Goal: Task Accomplishment & Management: Manage account settings

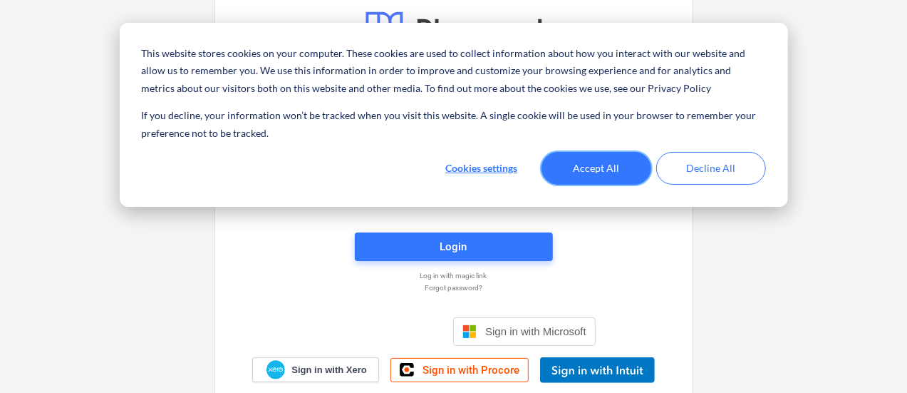
click at [581, 175] on button "Accept All" at bounding box center [597, 168] width 110 height 33
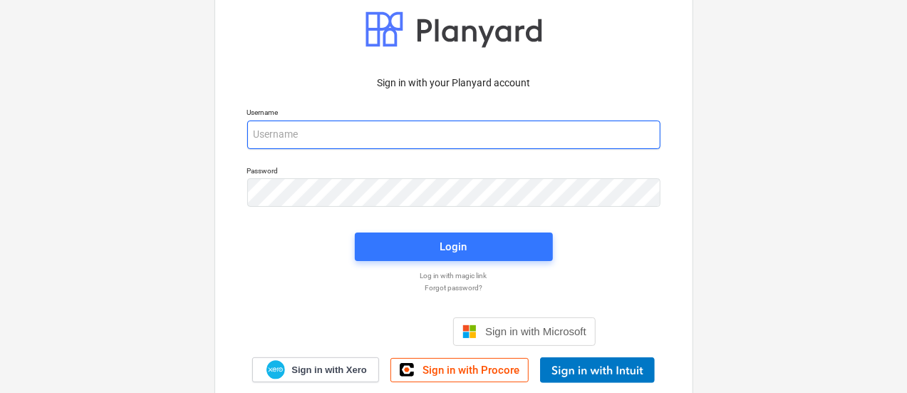
click at [365, 141] on input "email" at bounding box center [453, 134] width 413 height 29
click at [351, 136] on input "email" at bounding box center [453, 134] width 413 height 29
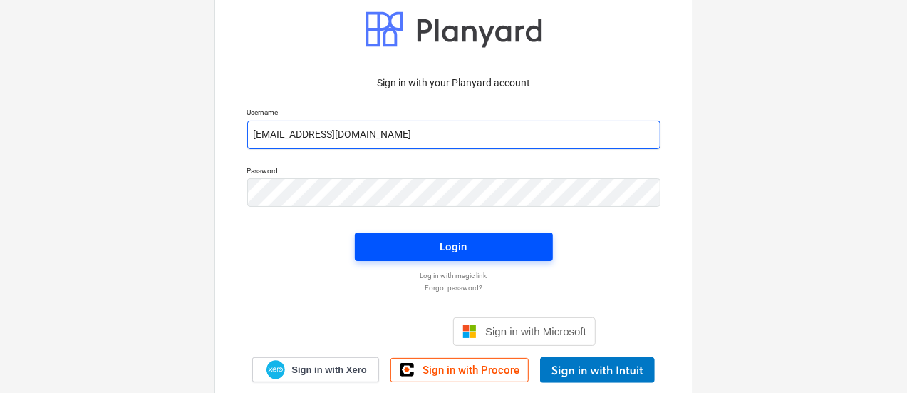
type input "[EMAIL_ADDRESS][DOMAIN_NAME]"
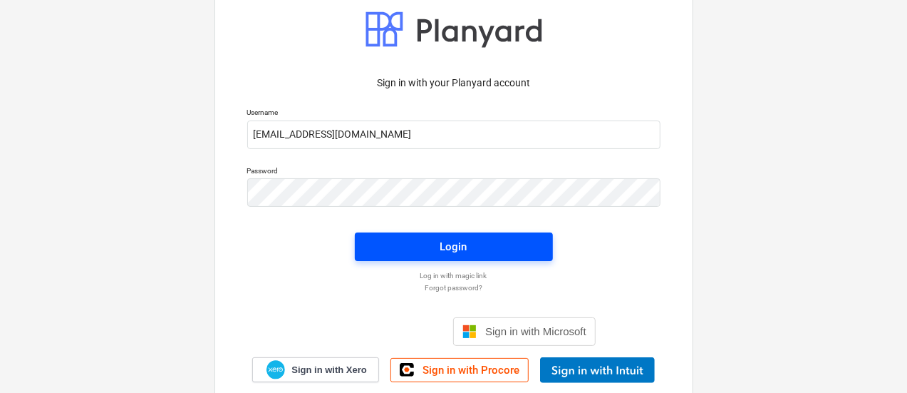
click at [428, 258] on button "Login" at bounding box center [454, 246] width 198 height 29
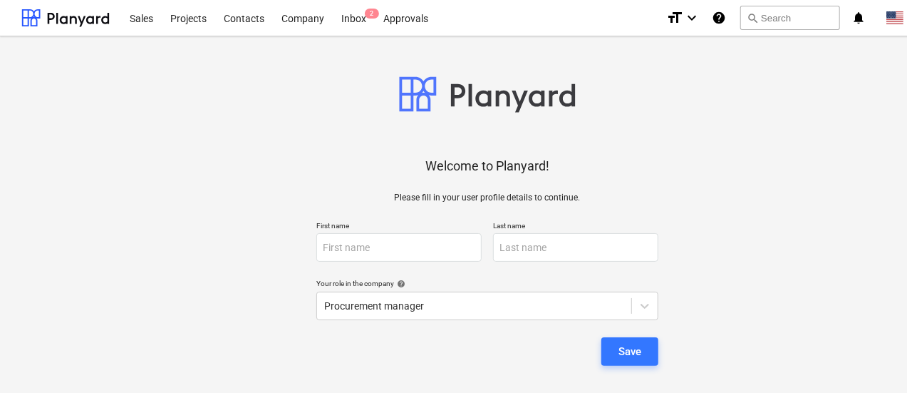
click at [469, 214] on div "Welcome to Planyard! Please fill in your user profile details to continue. Firs…" at bounding box center [487, 233] width 932 height 371
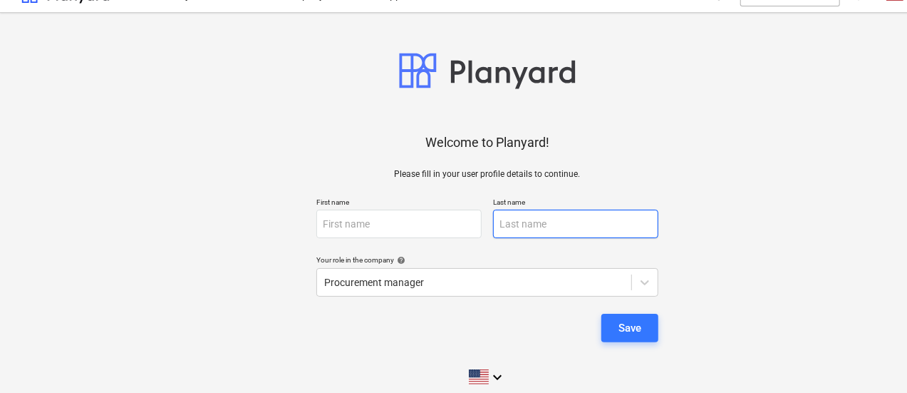
scroll to position [36, 0]
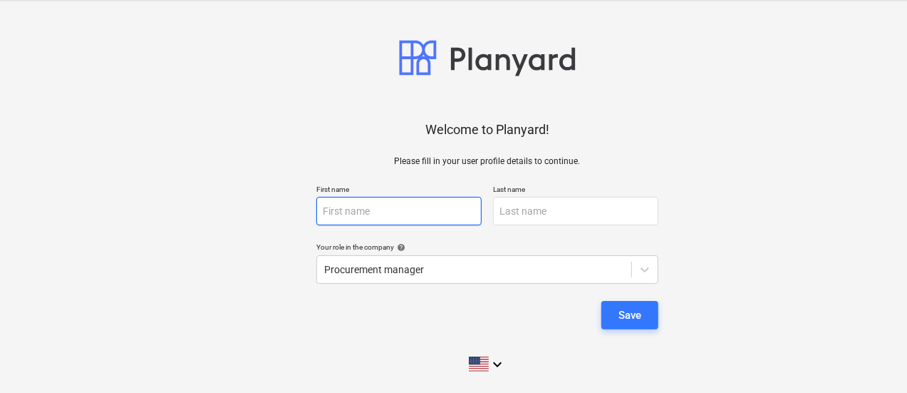
click at [457, 211] on input "text" at bounding box center [398, 211] width 165 height 29
type input "Orizabel"
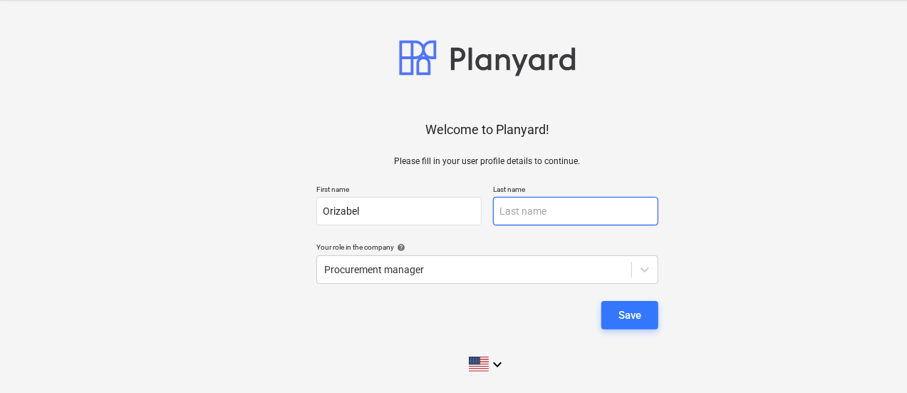
click at [594, 217] on input "text" at bounding box center [575, 211] width 165 height 29
type input "Plicett"
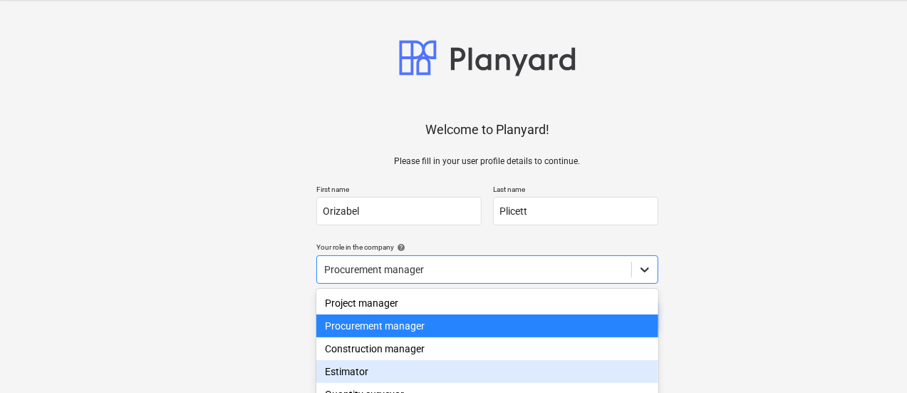
scroll to position [146, 0]
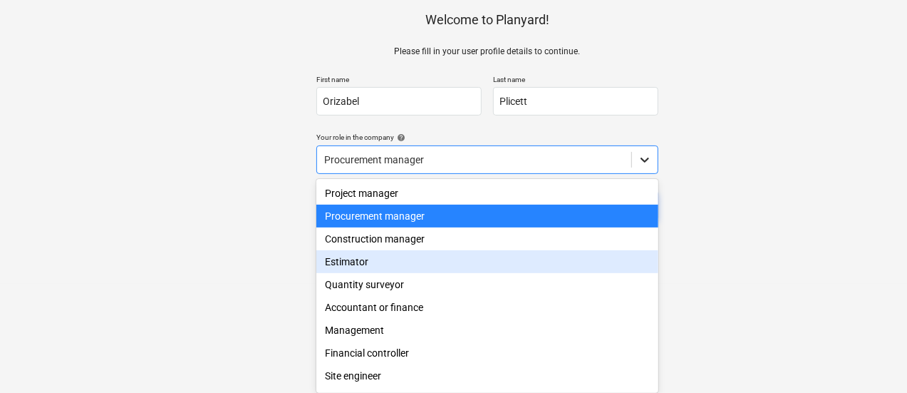
click at [639, 247] on body "This website stores cookies on your computer. These cookies are used to collect…" at bounding box center [453, 50] width 907 height 393
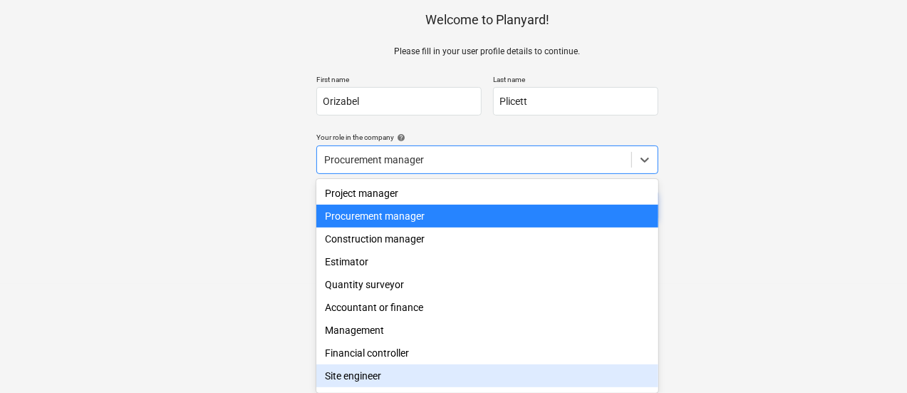
scroll to position [48, 0]
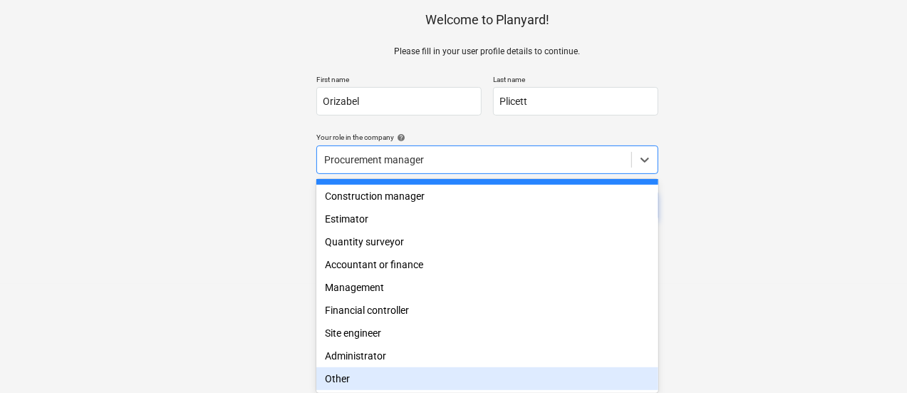
click at [342, 374] on div "Other" at bounding box center [487, 378] width 342 height 23
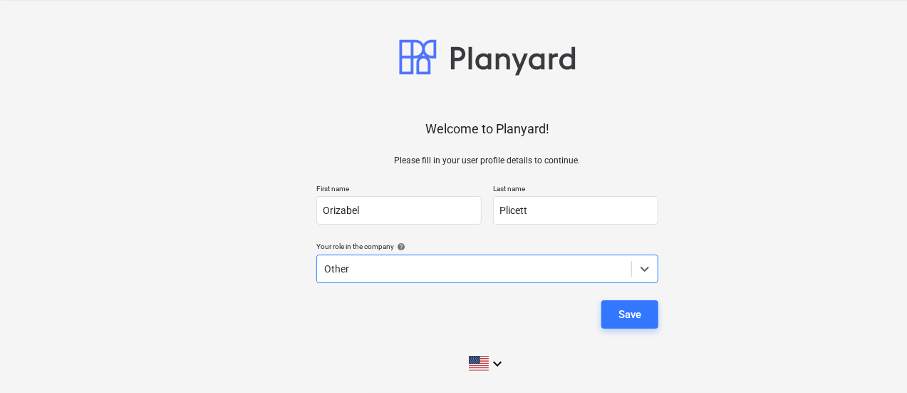
scroll to position [36, 0]
click at [634, 316] on div "Save" at bounding box center [630, 315] width 23 height 19
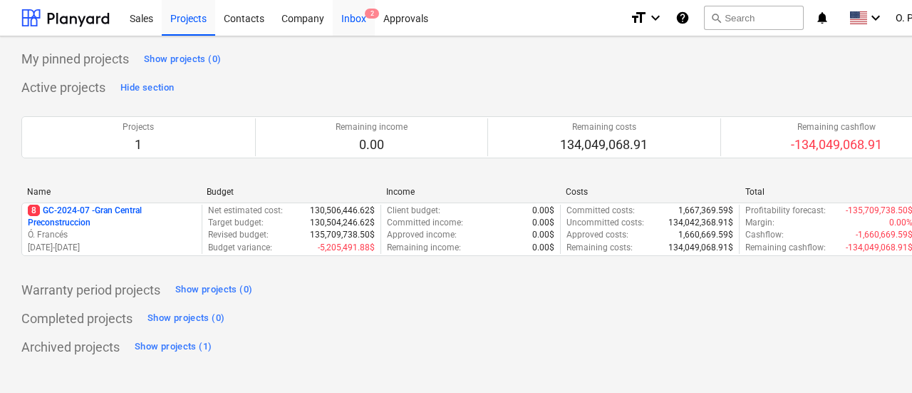
click at [352, 22] on div "Inbox 2" at bounding box center [354, 17] width 42 height 36
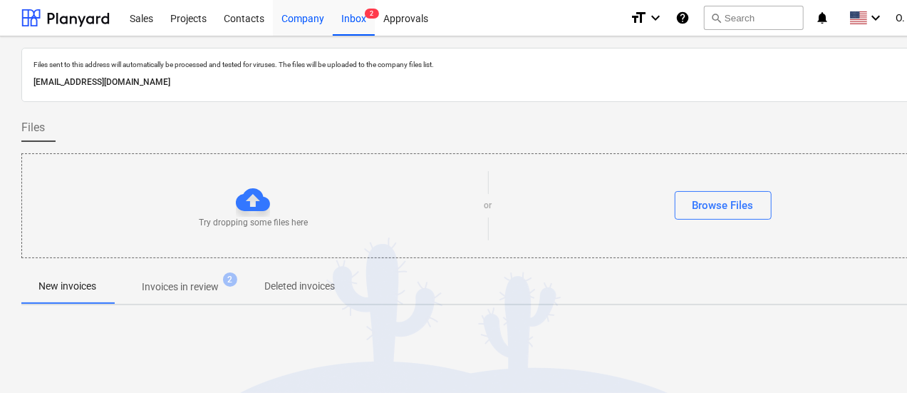
click at [289, 24] on div "Company" at bounding box center [303, 17] width 60 height 36
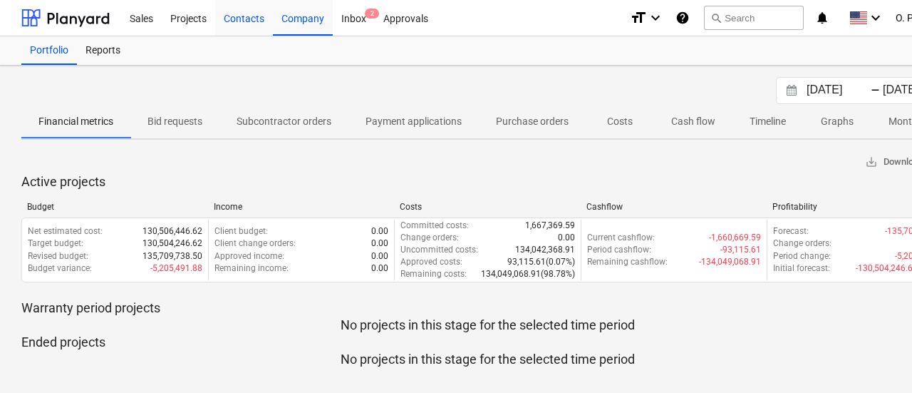
click at [233, 22] on div "Contacts" at bounding box center [244, 17] width 58 height 36
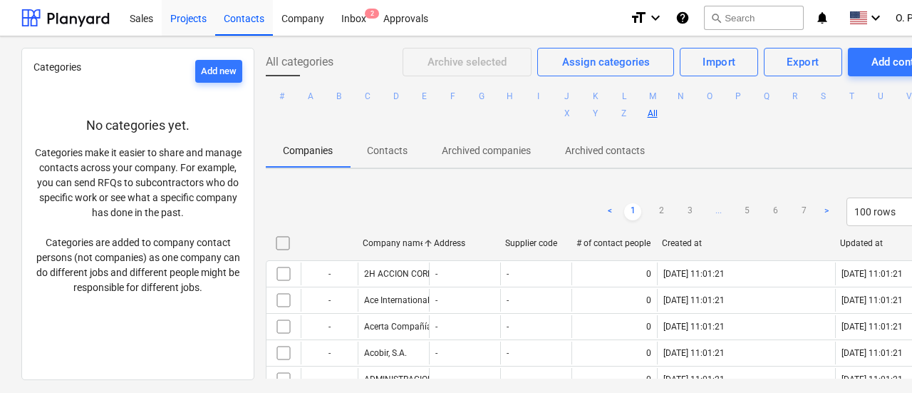
click at [192, 24] on div "Projects" at bounding box center [188, 17] width 53 height 36
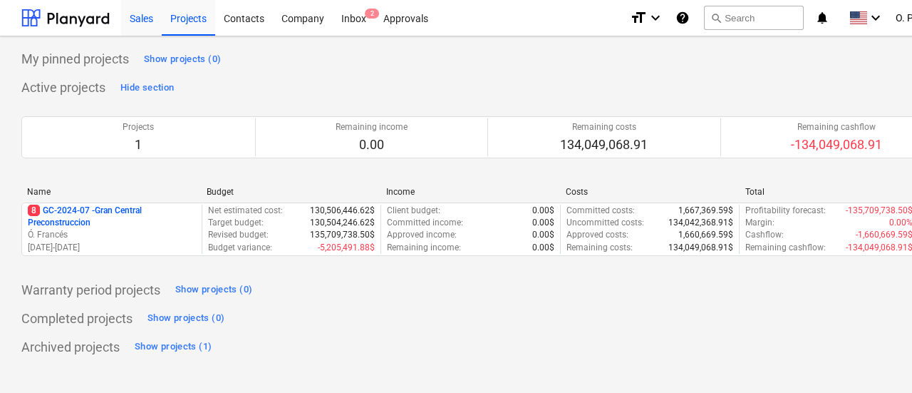
click at [146, 21] on div "Sales" at bounding box center [141, 17] width 41 height 36
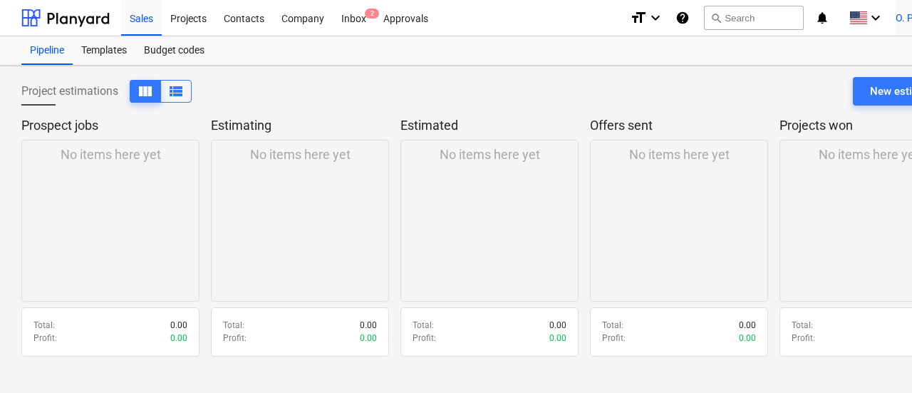
click at [899, 11] on div "O. Plicett keyboard_arrow_down" at bounding box center [925, 18] width 58 height 36
click at [880, 58] on div "Settings" at bounding box center [911, 55] width 86 height 23
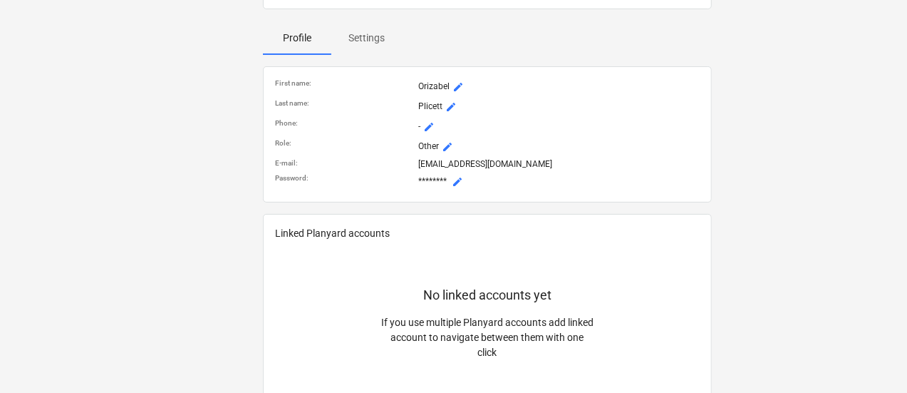
scroll to position [143, 0]
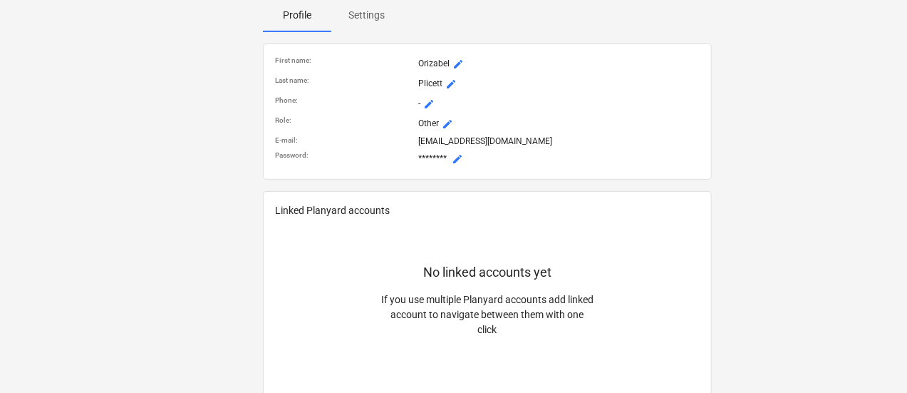
click at [460, 158] on span "mode_edit" at bounding box center [457, 158] width 11 height 11
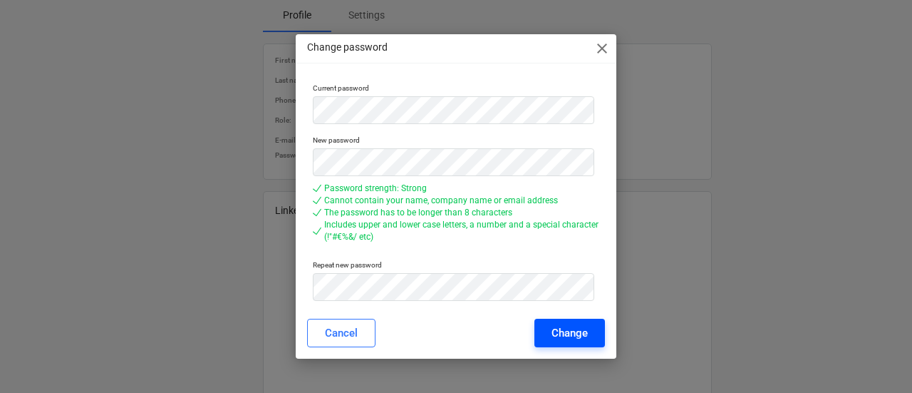
click at [592, 330] on button "Change" at bounding box center [570, 333] width 71 height 29
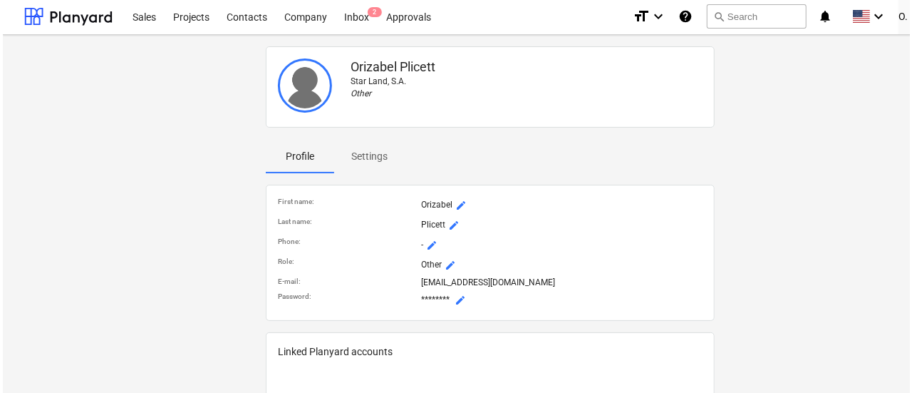
scroll to position [0, 0]
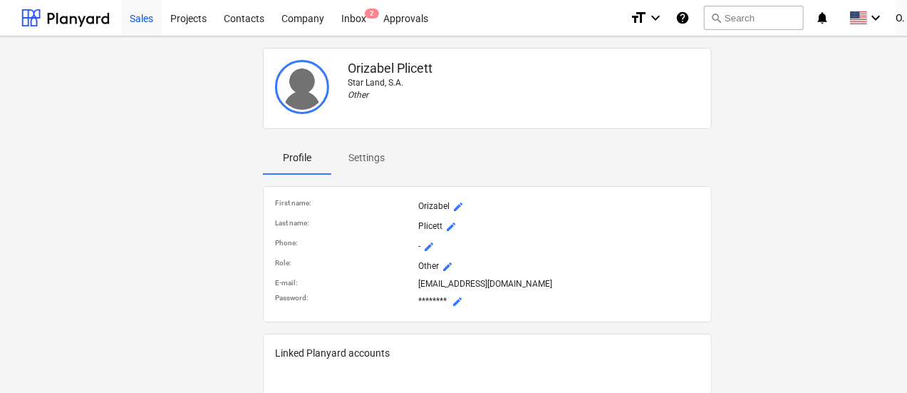
click at [136, 26] on div "Sales" at bounding box center [141, 17] width 41 height 36
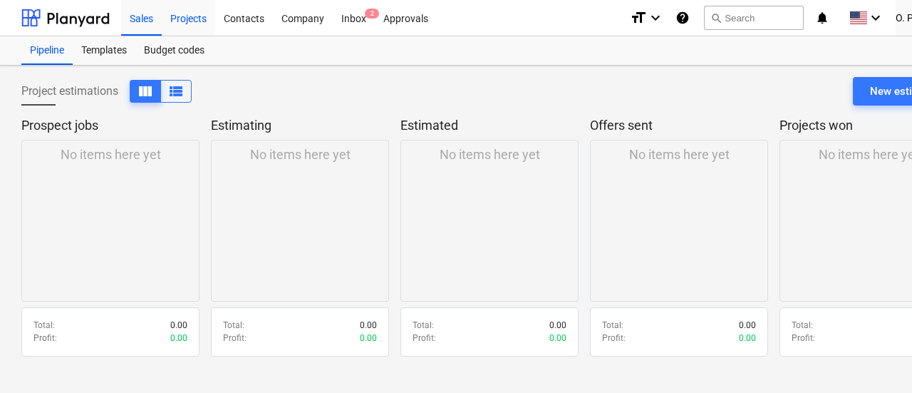
click at [191, 21] on div "Projects" at bounding box center [188, 17] width 53 height 36
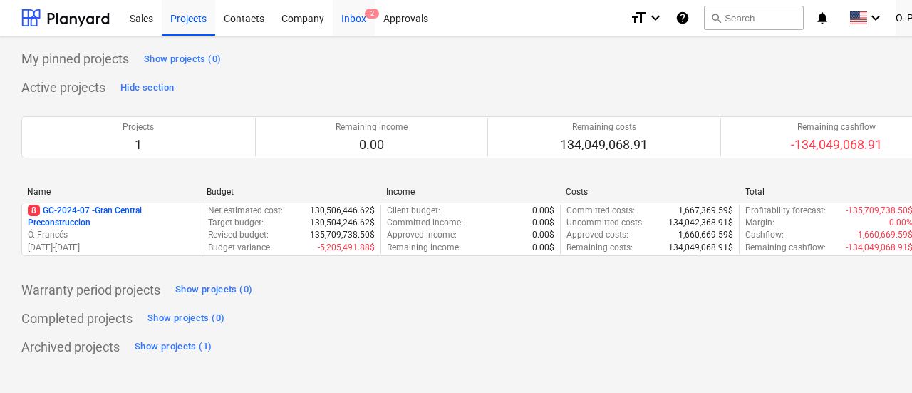
click at [356, 15] on div "Inbox 2" at bounding box center [354, 17] width 42 height 36
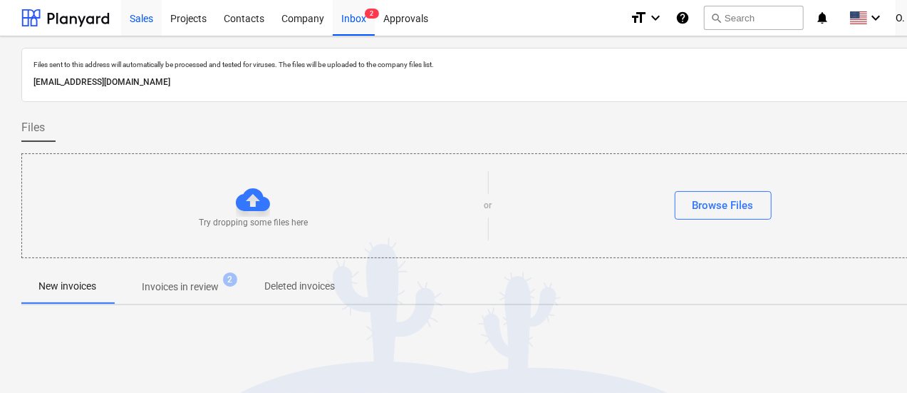
click at [151, 25] on div "Sales" at bounding box center [141, 17] width 41 height 36
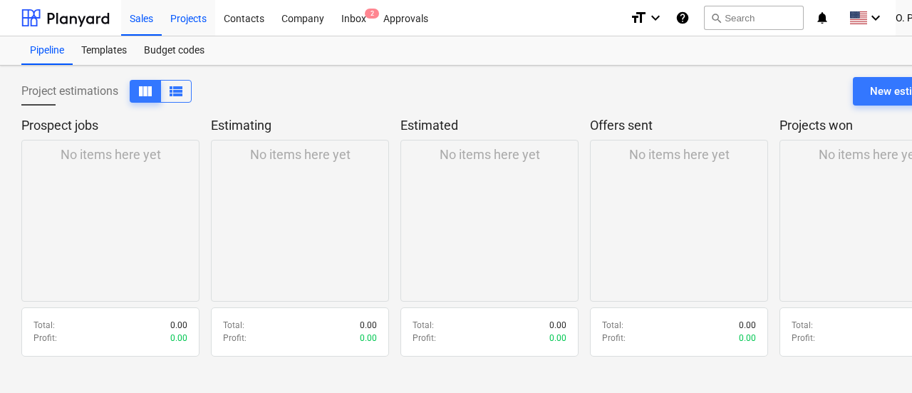
click at [181, 24] on div "Projects" at bounding box center [188, 17] width 53 height 36
